Goal: Navigation & Orientation: Find specific page/section

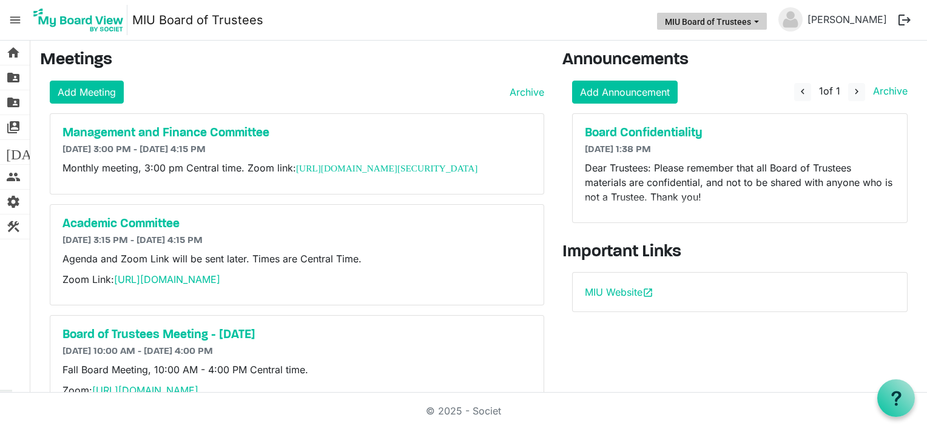
click at [706, 26] on button "MIU Board of Trustees" at bounding box center [712, 21] width 110 height 17
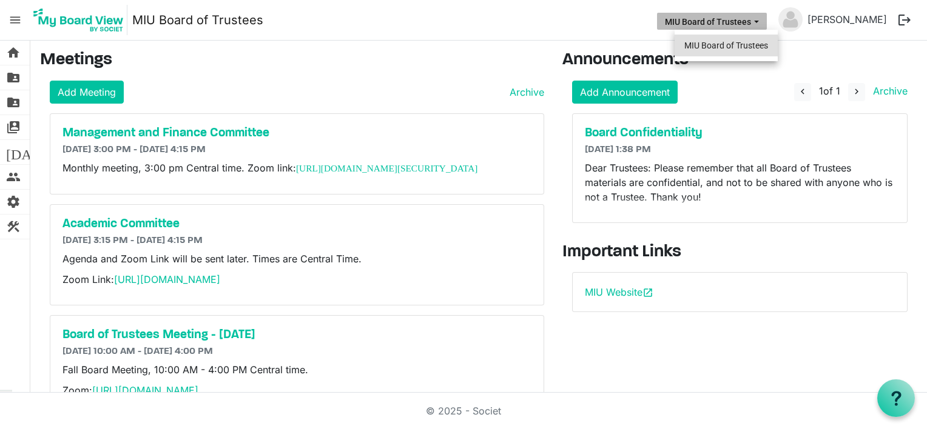
click at [699, 44] on li "MIU Board of Trustees" at bounding box center [725, 46] width 103 height 22
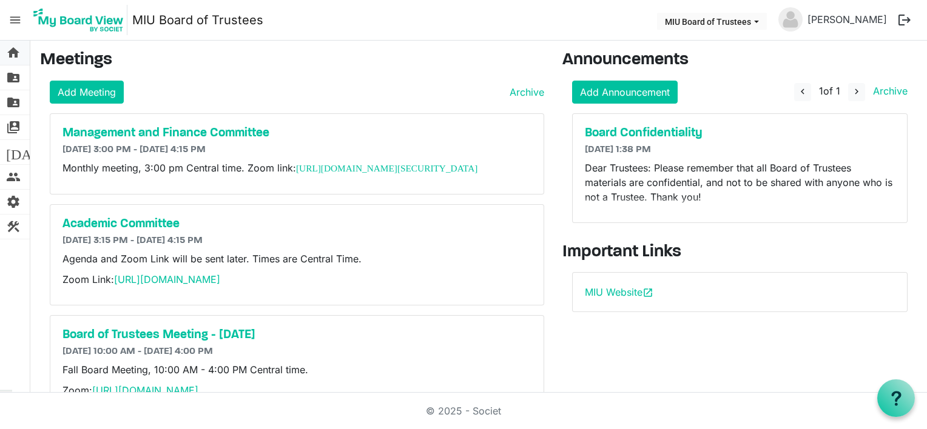
click at [15, 52] on span "home" at bounding box center [13, 53] width 15 height 24
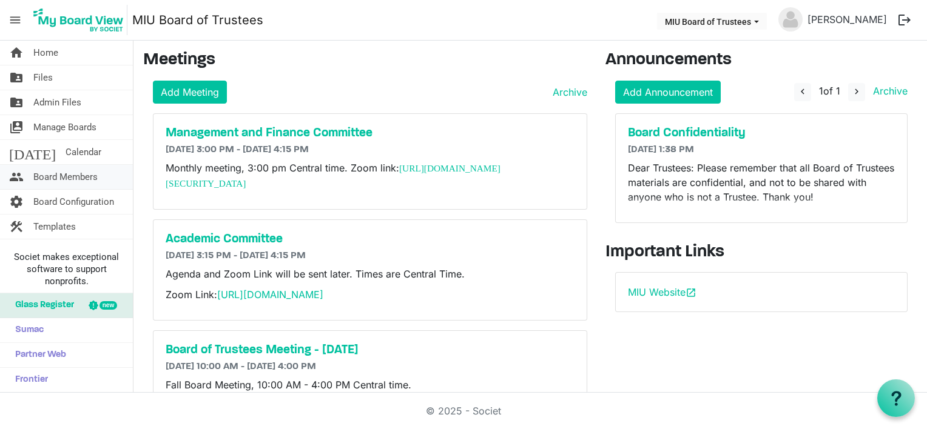
click at [49, 172] on span "Board Members" at bounding box center [65, 177] width 64 height 24
